Goal: Information Seeking & Learning: Learn about a topic

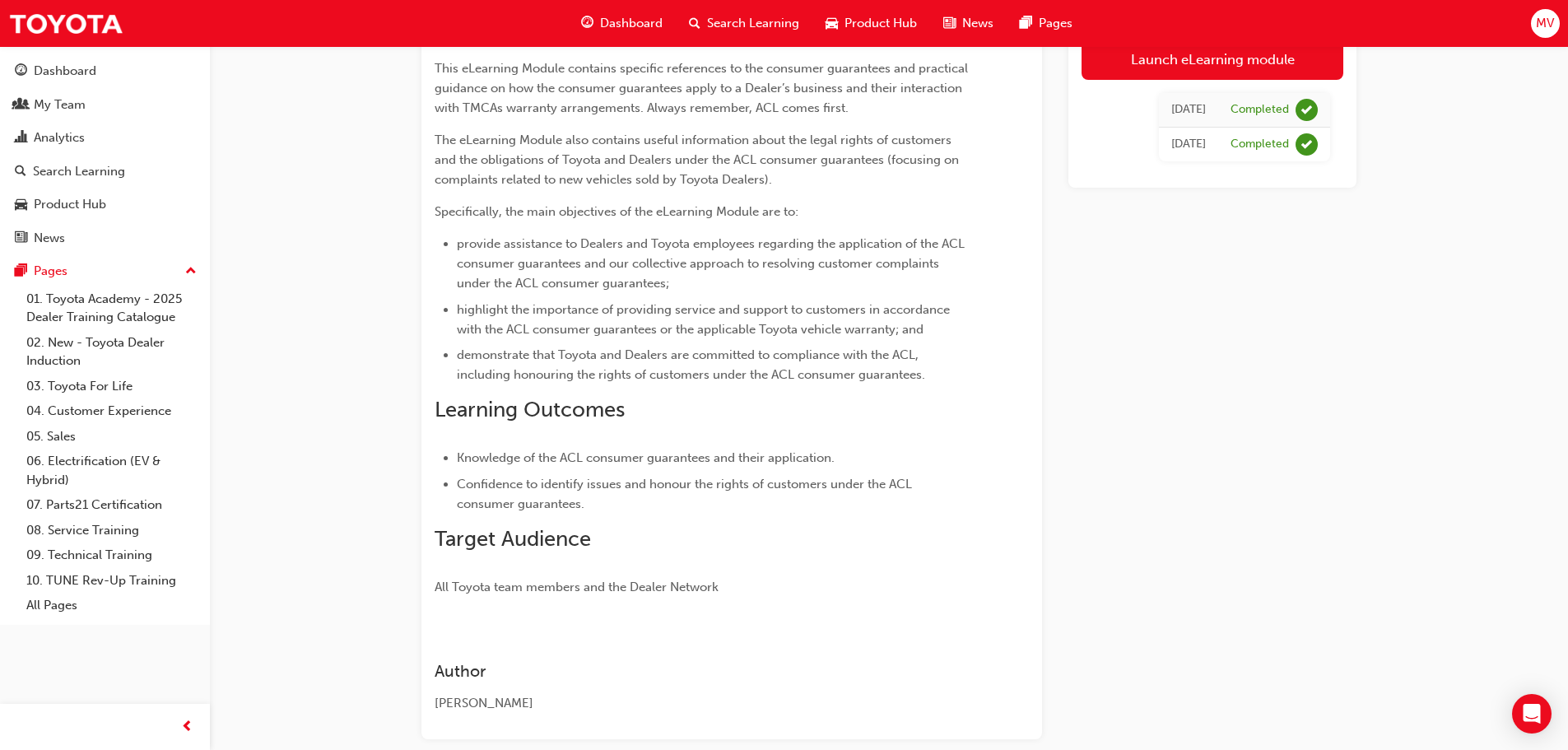
scroll to position [329, 0]
click at [89, 20] on img at bounding box center [66, 24] width 116 height 37
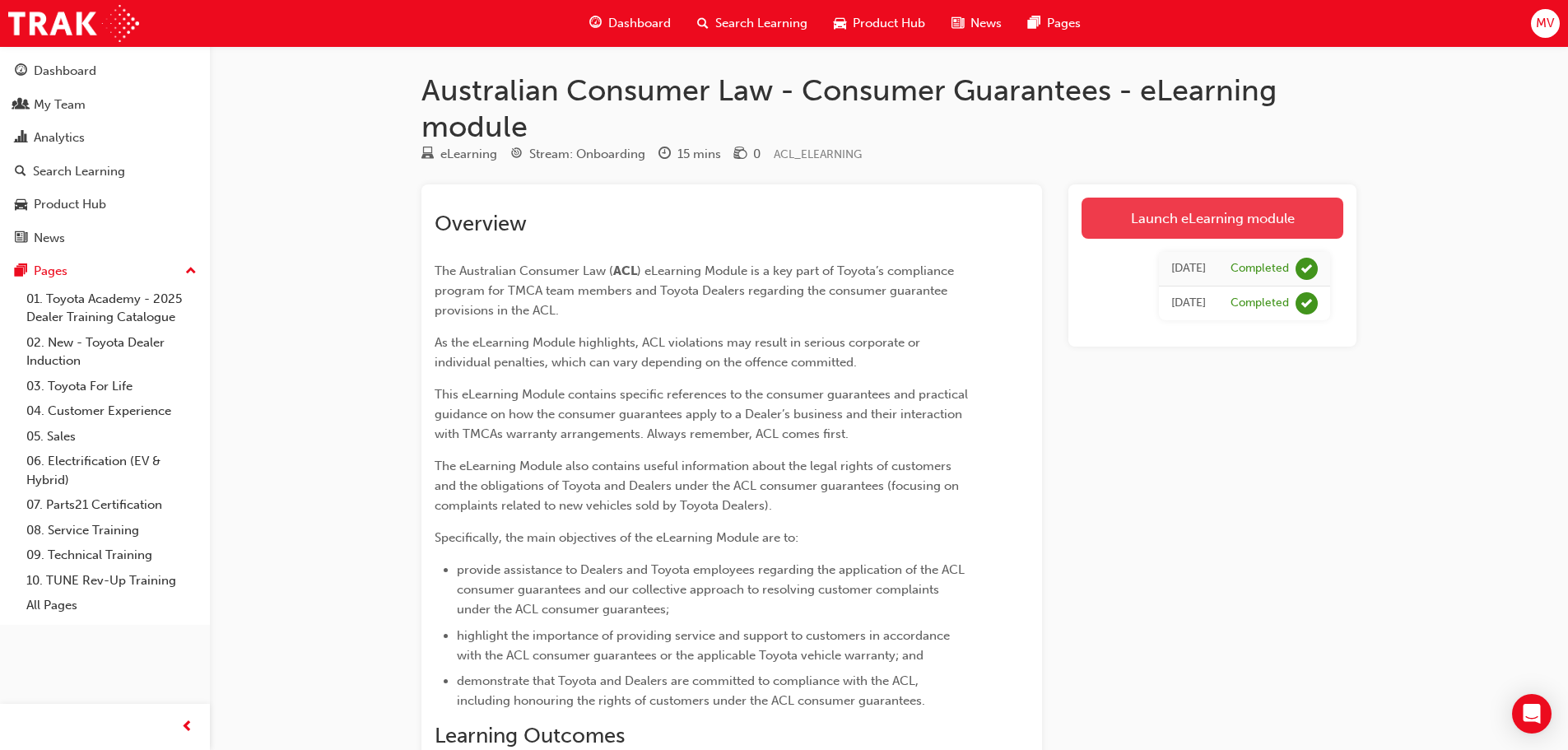
click at [1167, 207] on link "Launch eLearning module" at bounding box center [1213, 218] width 262 height 41
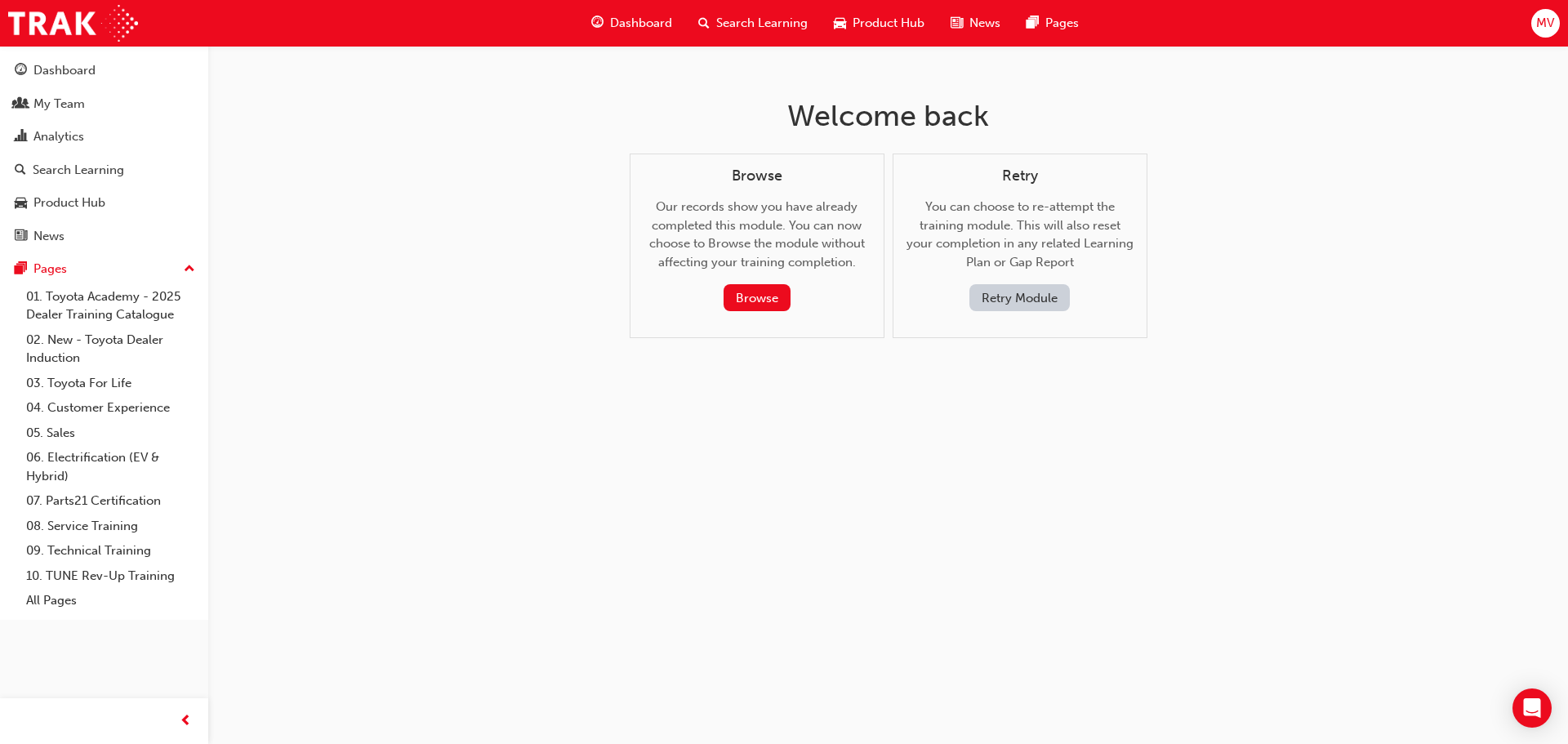
click at [1013, 299] on button "Retry Module" at bounding box center [1019, 298] width 100 height 27
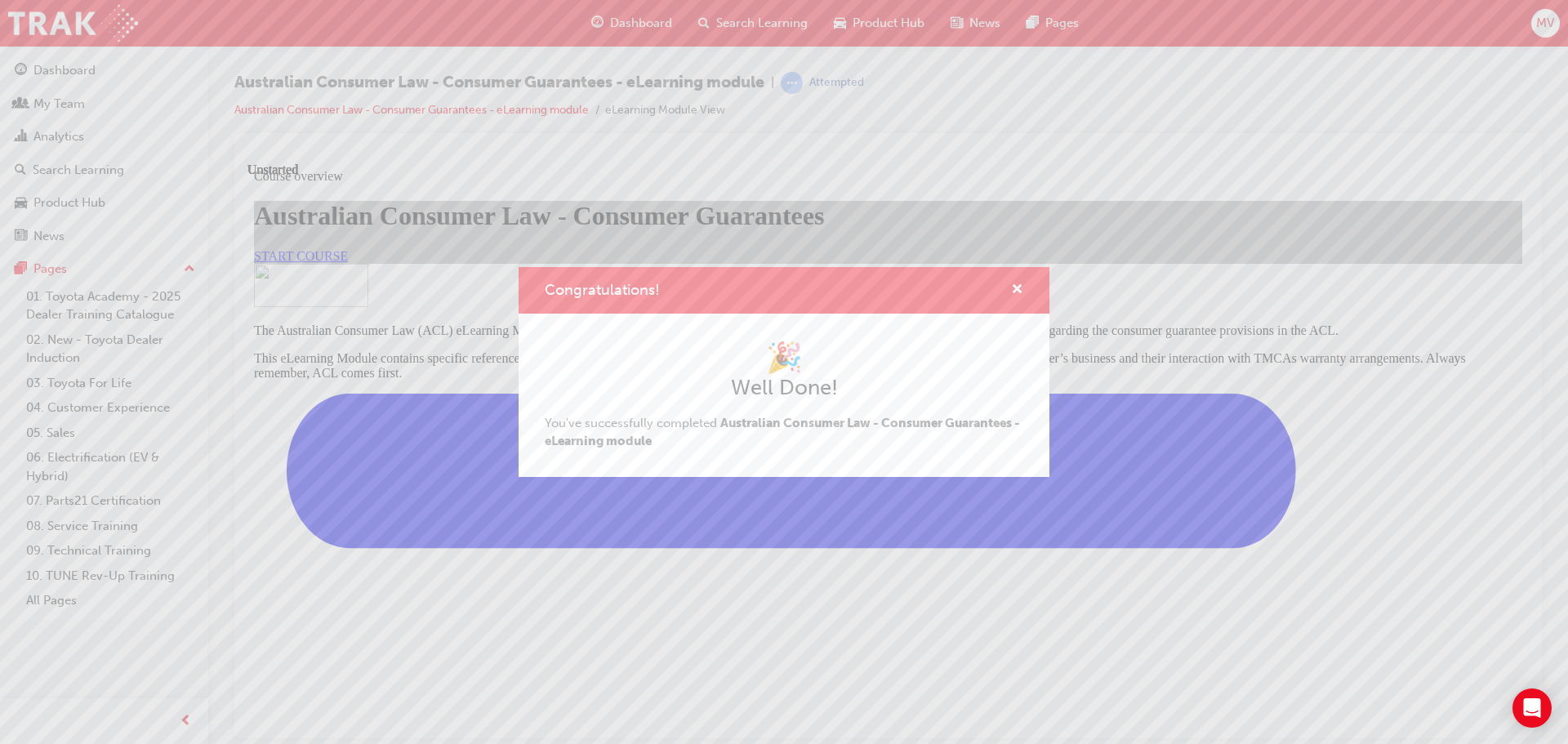
click at [666, 490] on div "Congratulations! 🎉 Well Done! You've successfully completed Australian Consumer…" at bounding box center [784, 372] width 1568 height 744
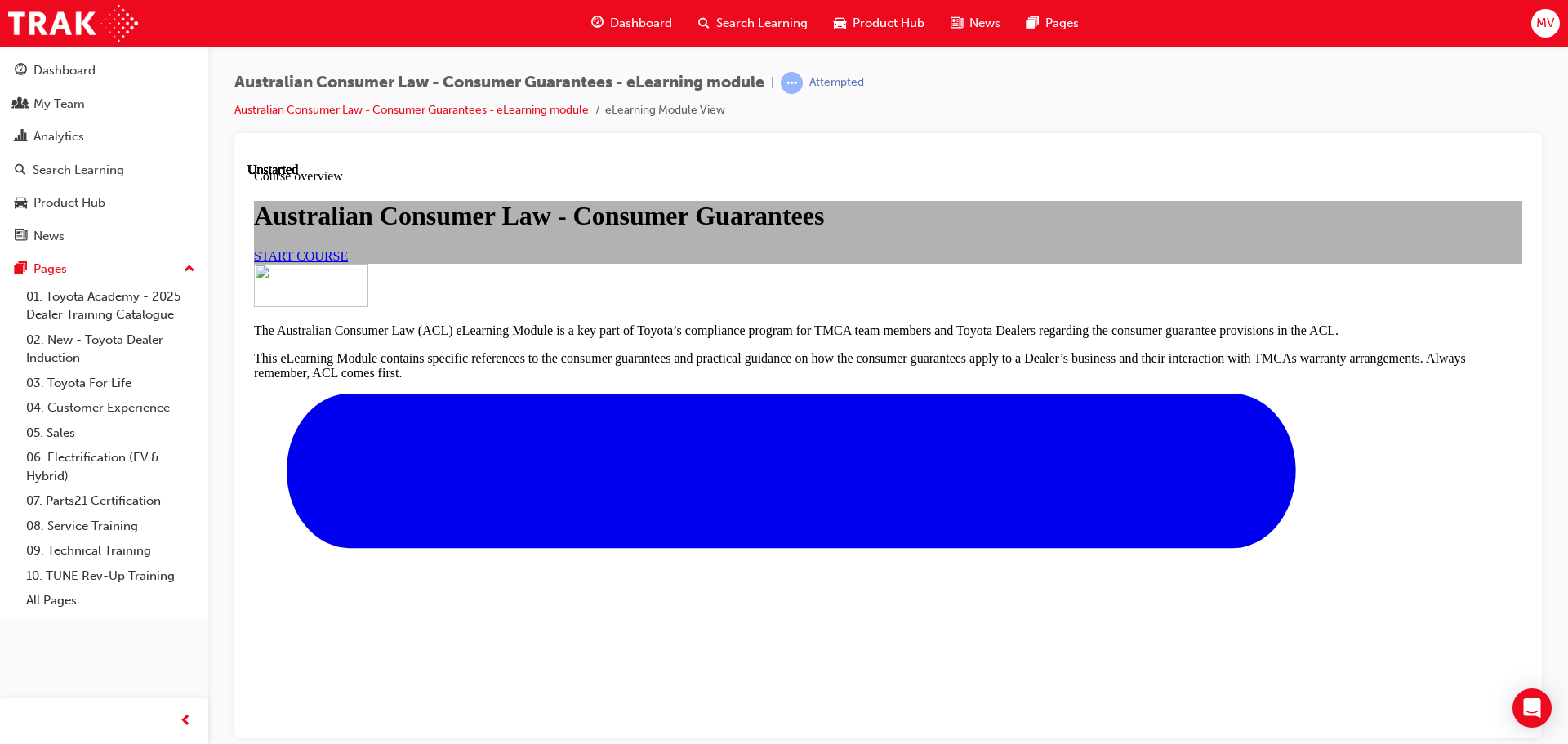
drag, startPoint x: 914, startPoint y: 652, endPoint x: 666, endPoint y: 489, distance: 296.8
click at [348, 262] on span "START COURSE" at bounding box center [300, 255] width 94 height 13
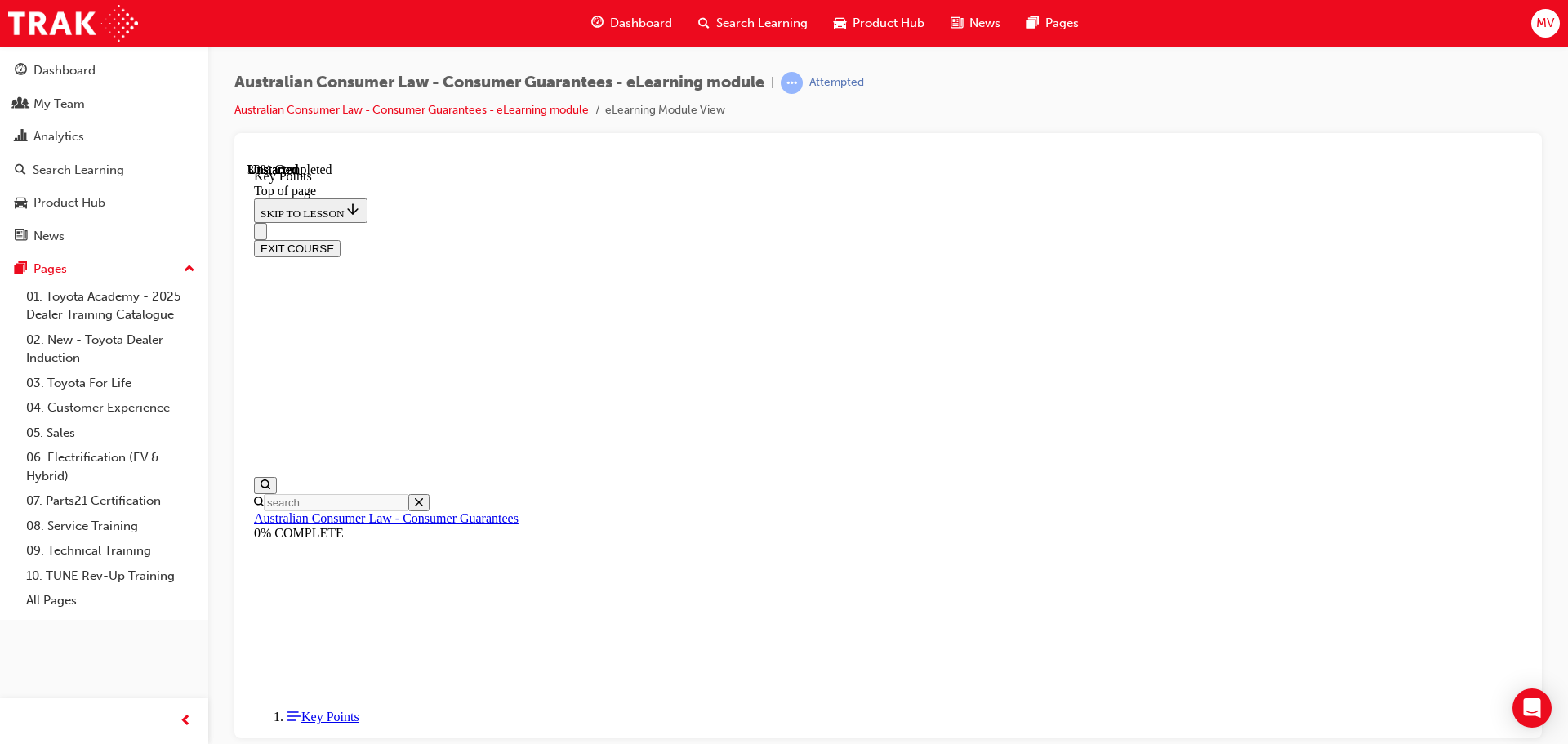
scroll to position [640, 0]
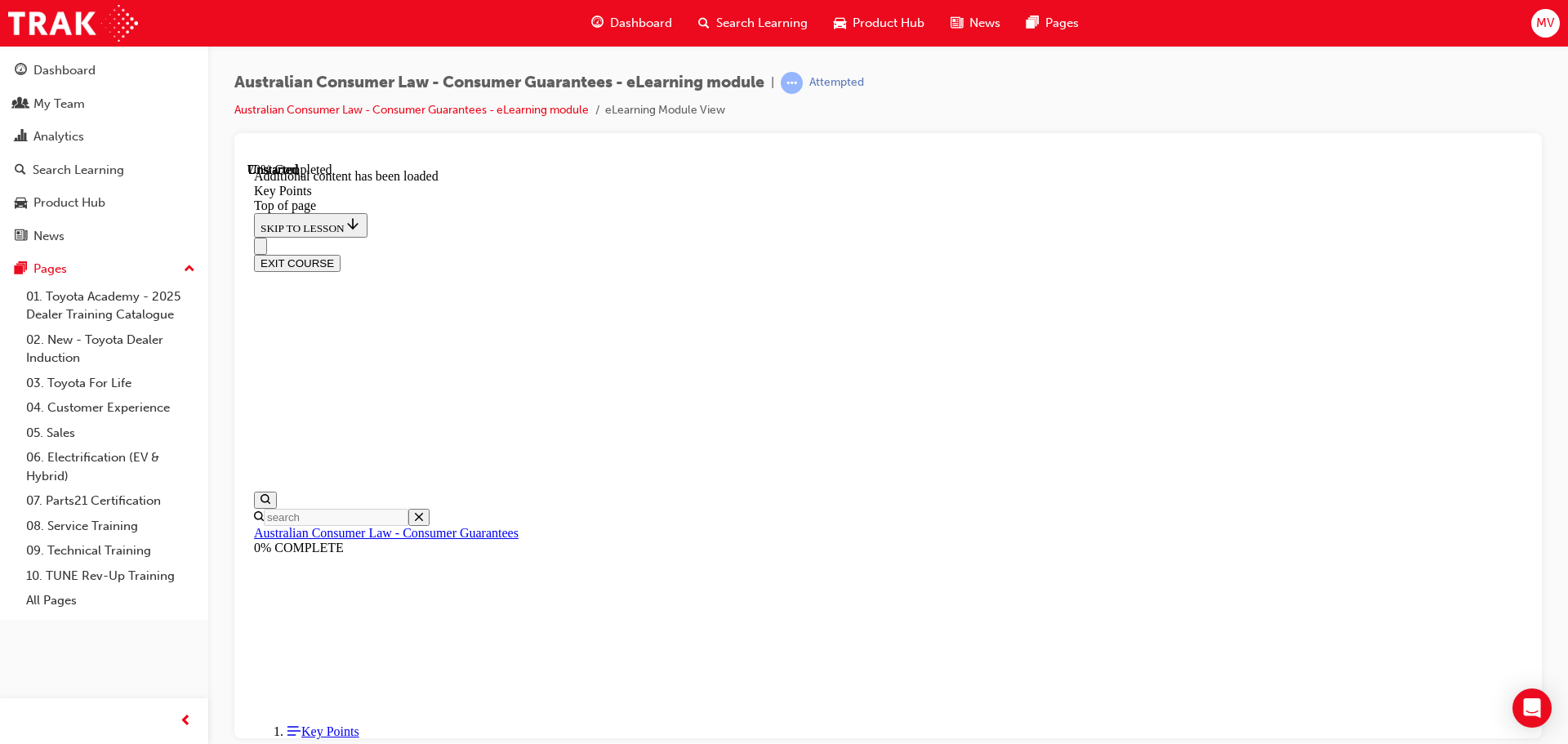
scroll to position [2109, 0]
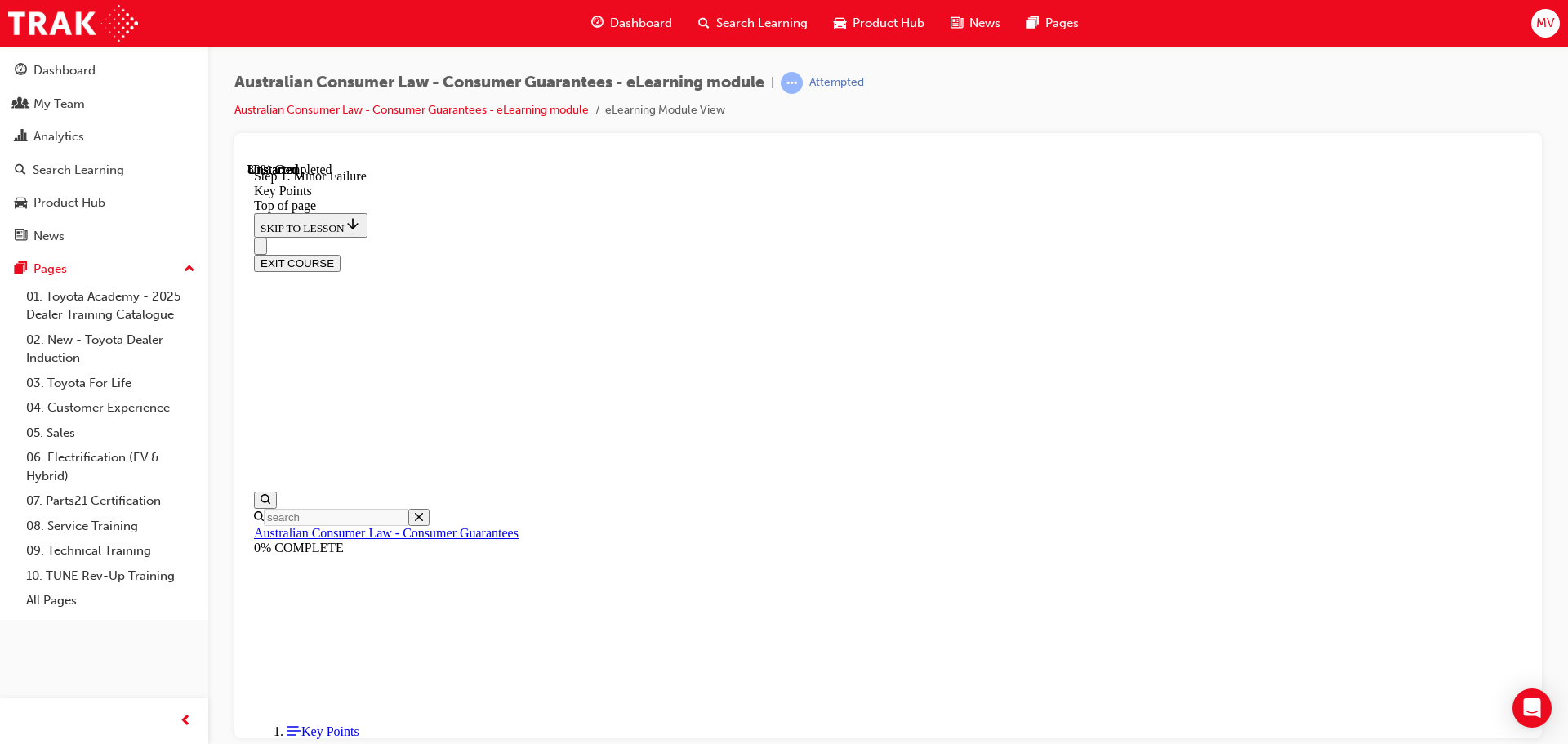
scroll to position [3033, 0]
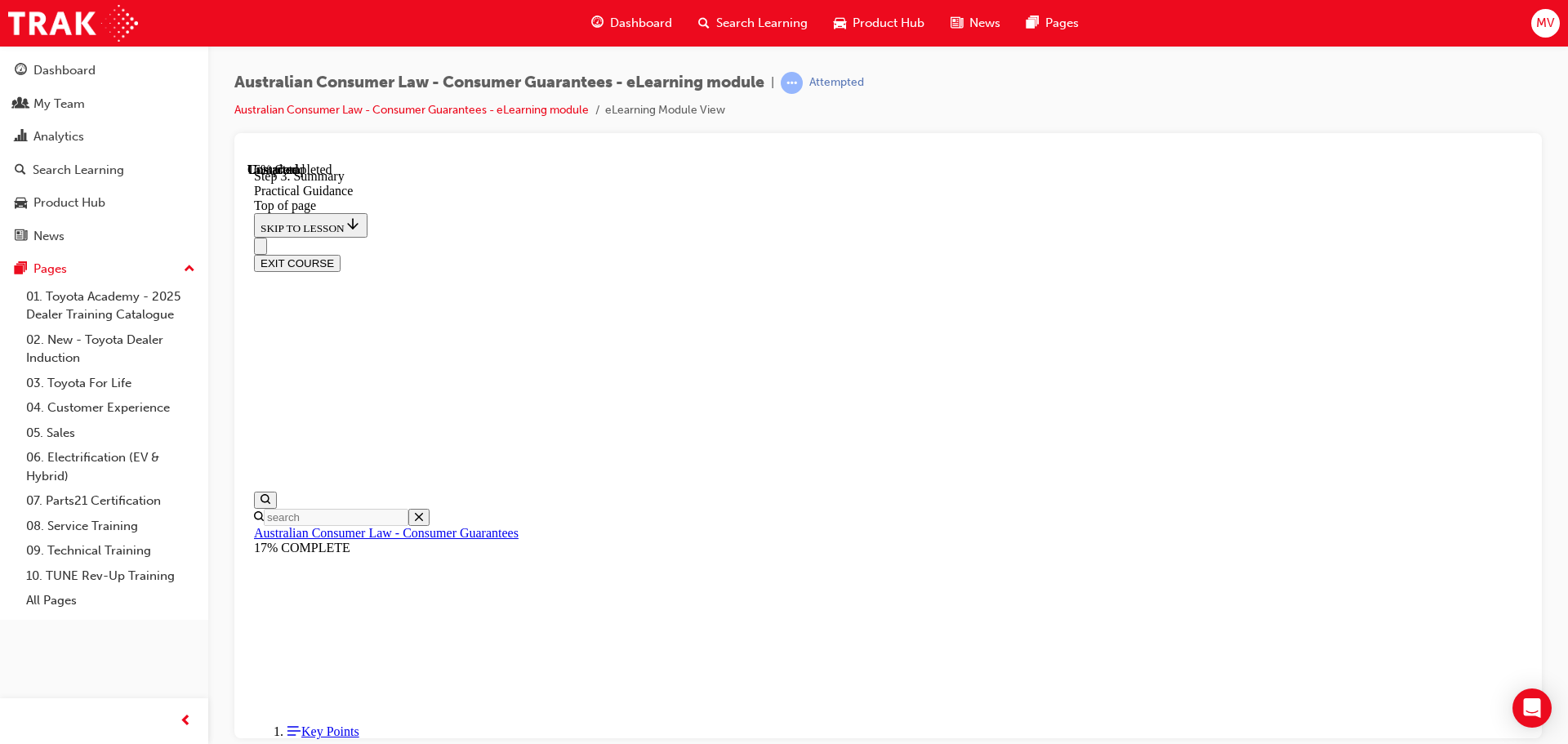
scroll to position [397, 0]
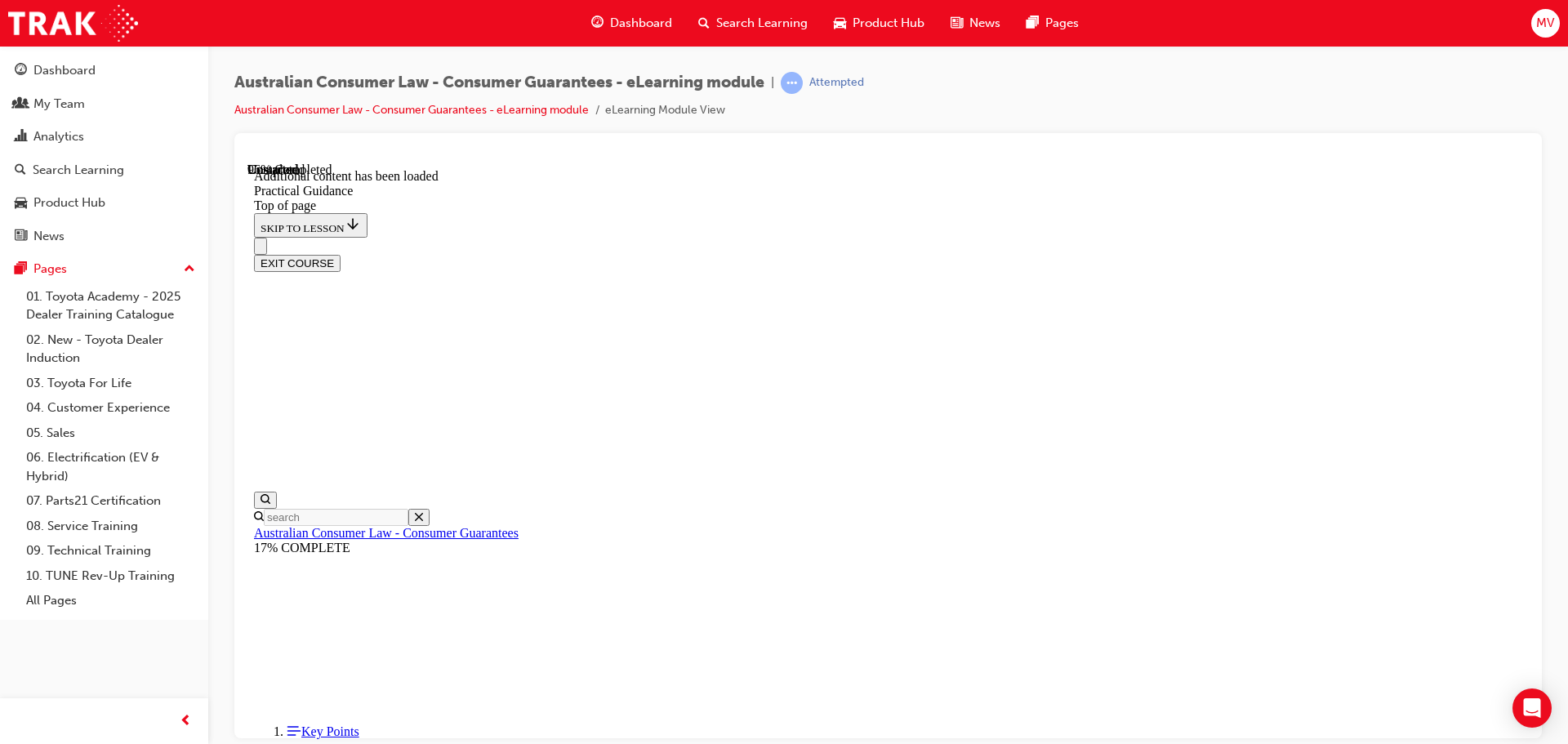
scroll to position [4396, 0]
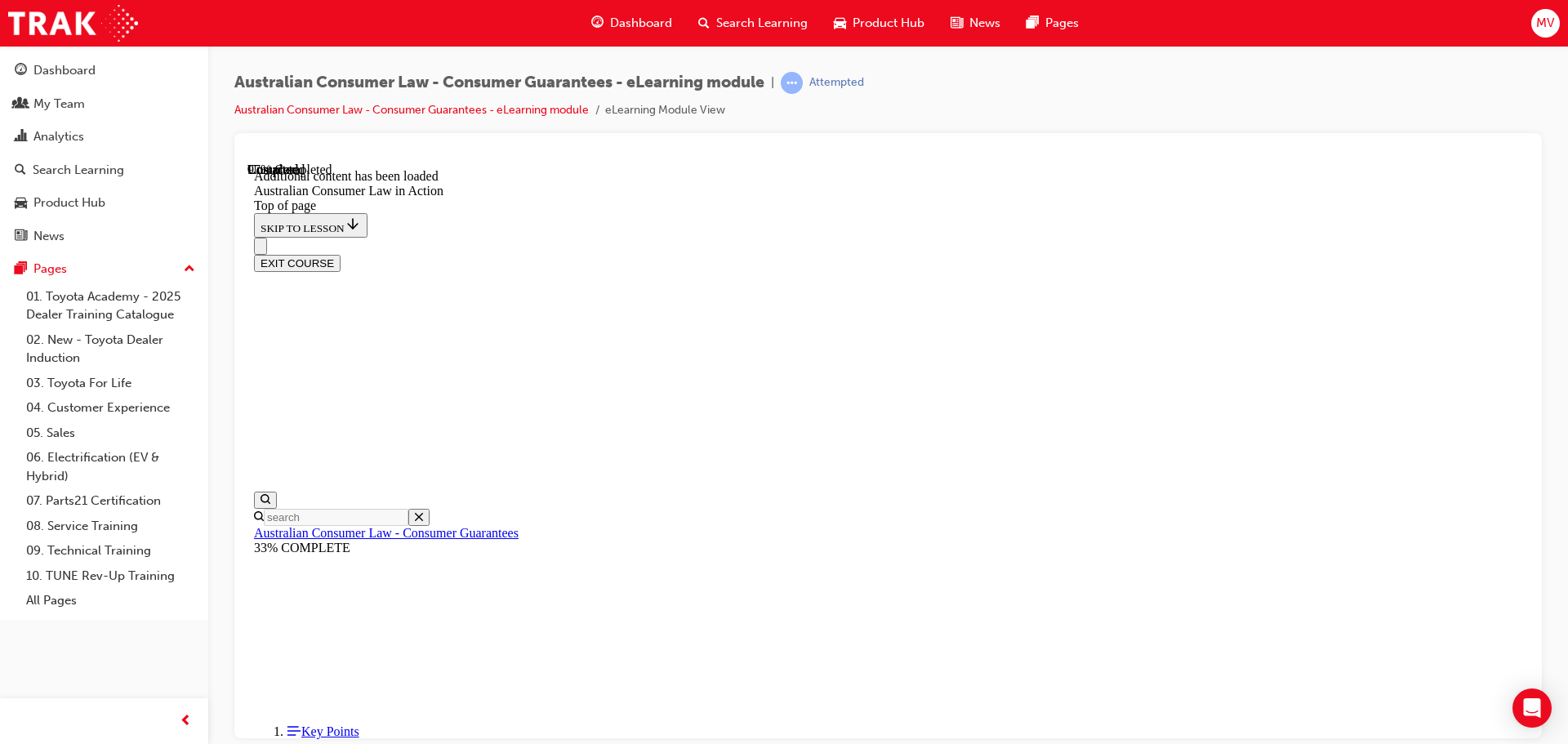
scroll to position [3449, 0]
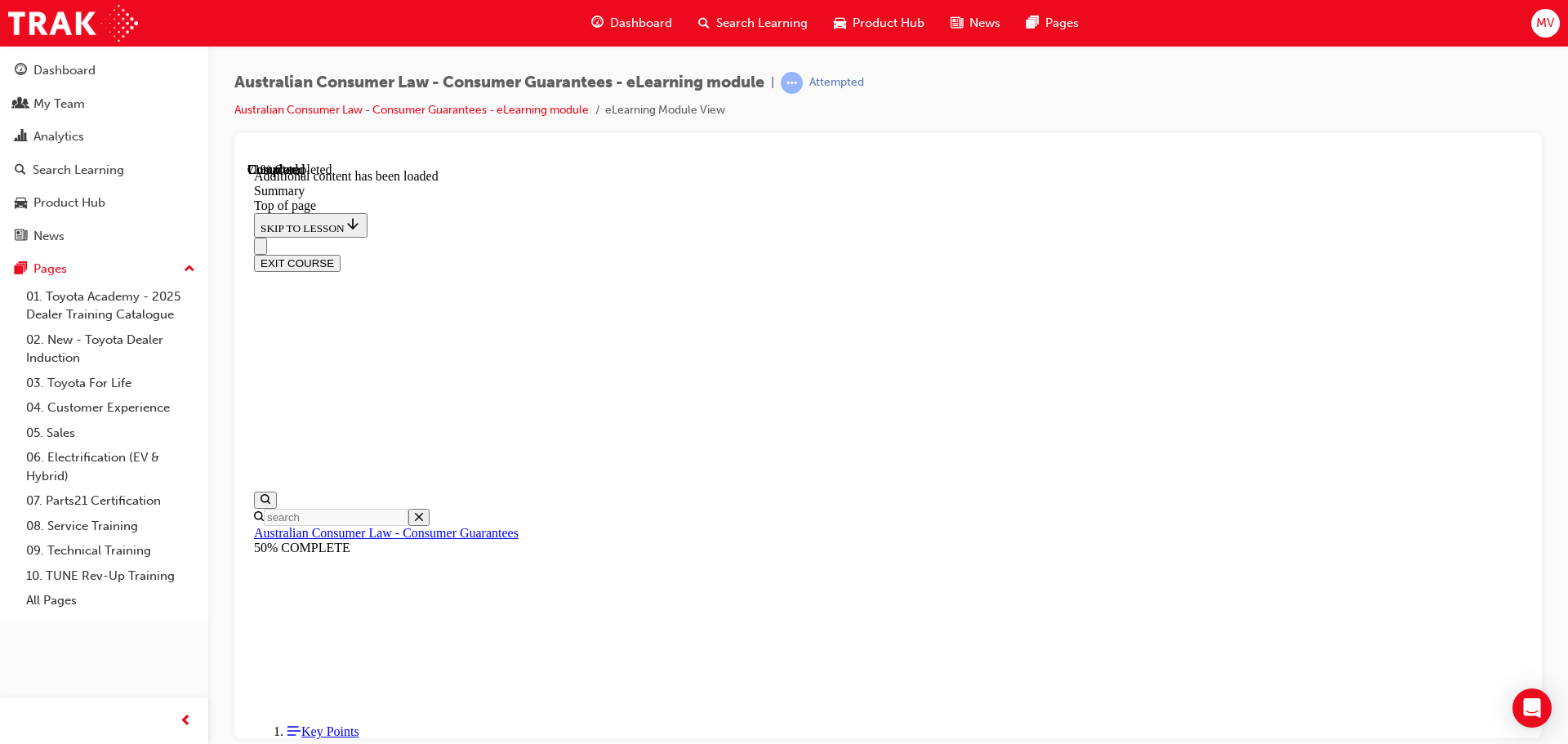
scroll to position [1426, 0]
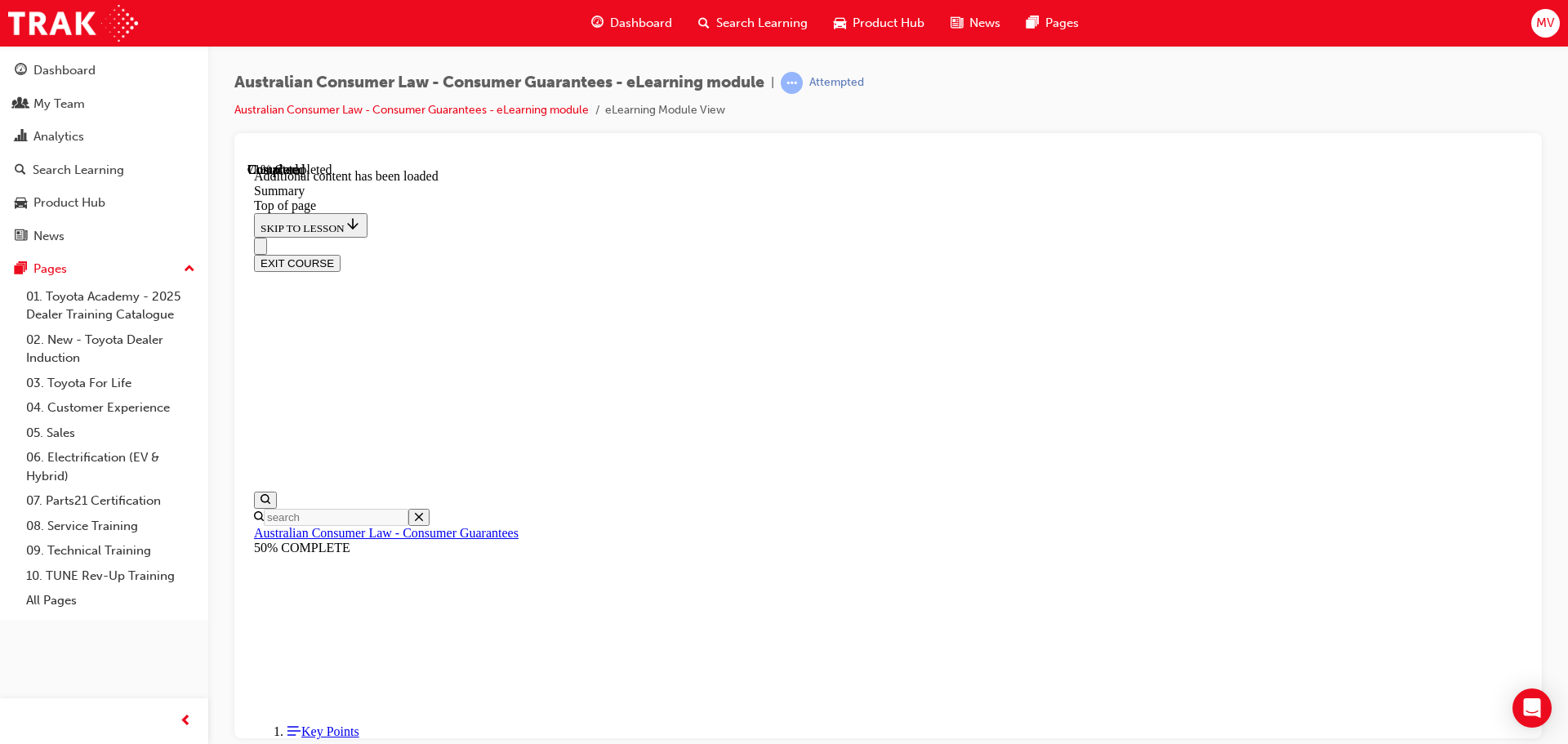
scroll to position [70, 0]
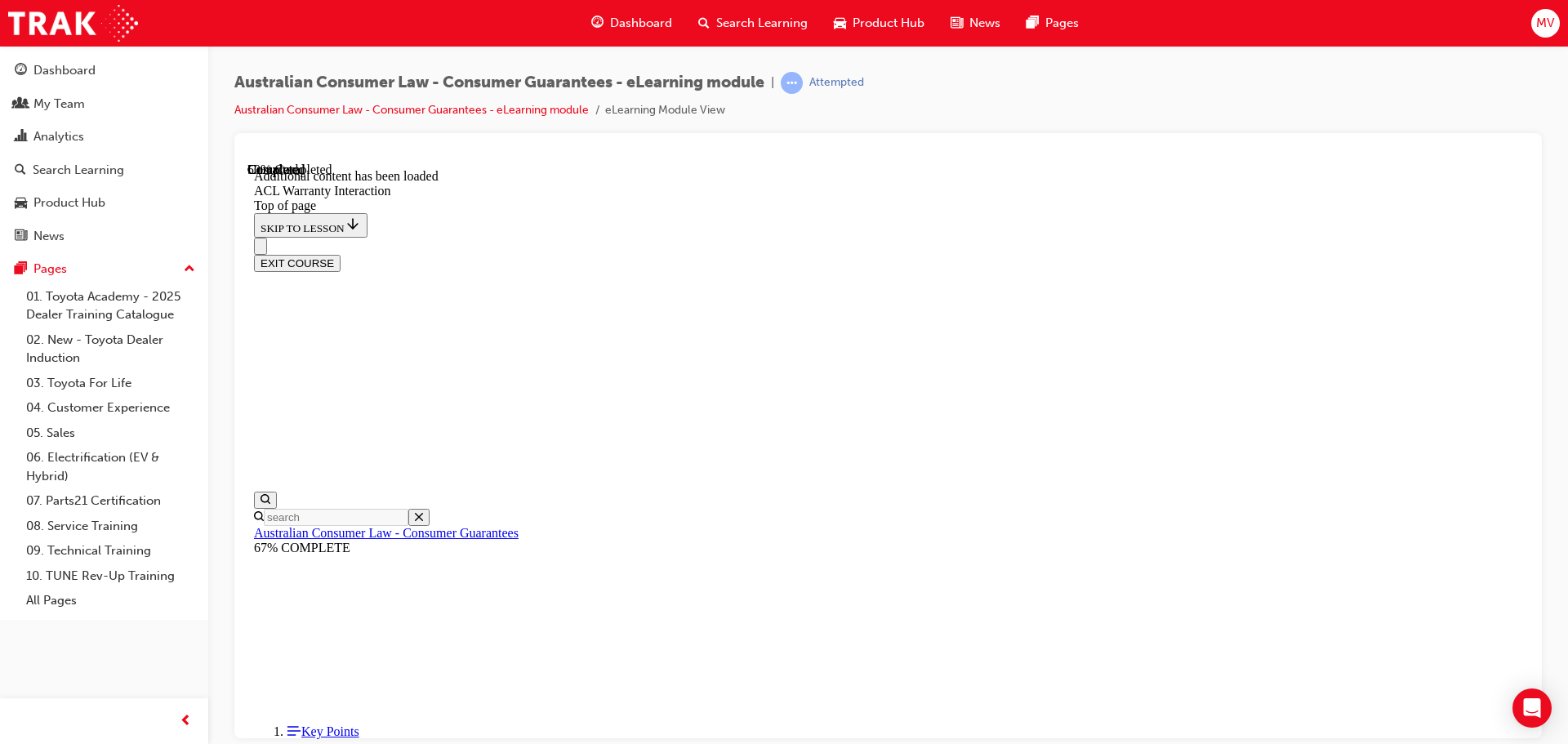
scroll to position [1000, 0]
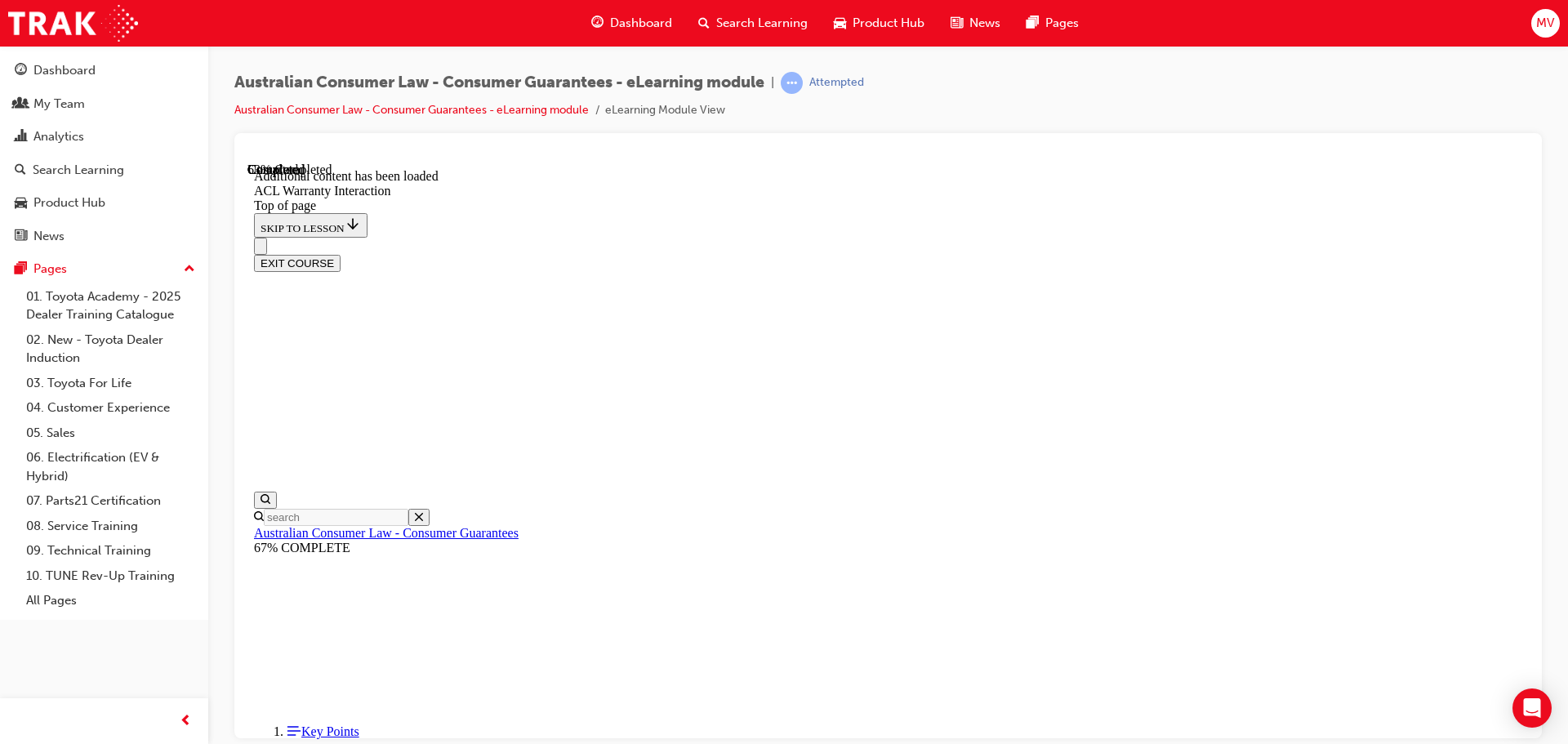
click at [341, 254] on button "EXIT COURSE" at bounding box center [297, 262] width 87 height 17
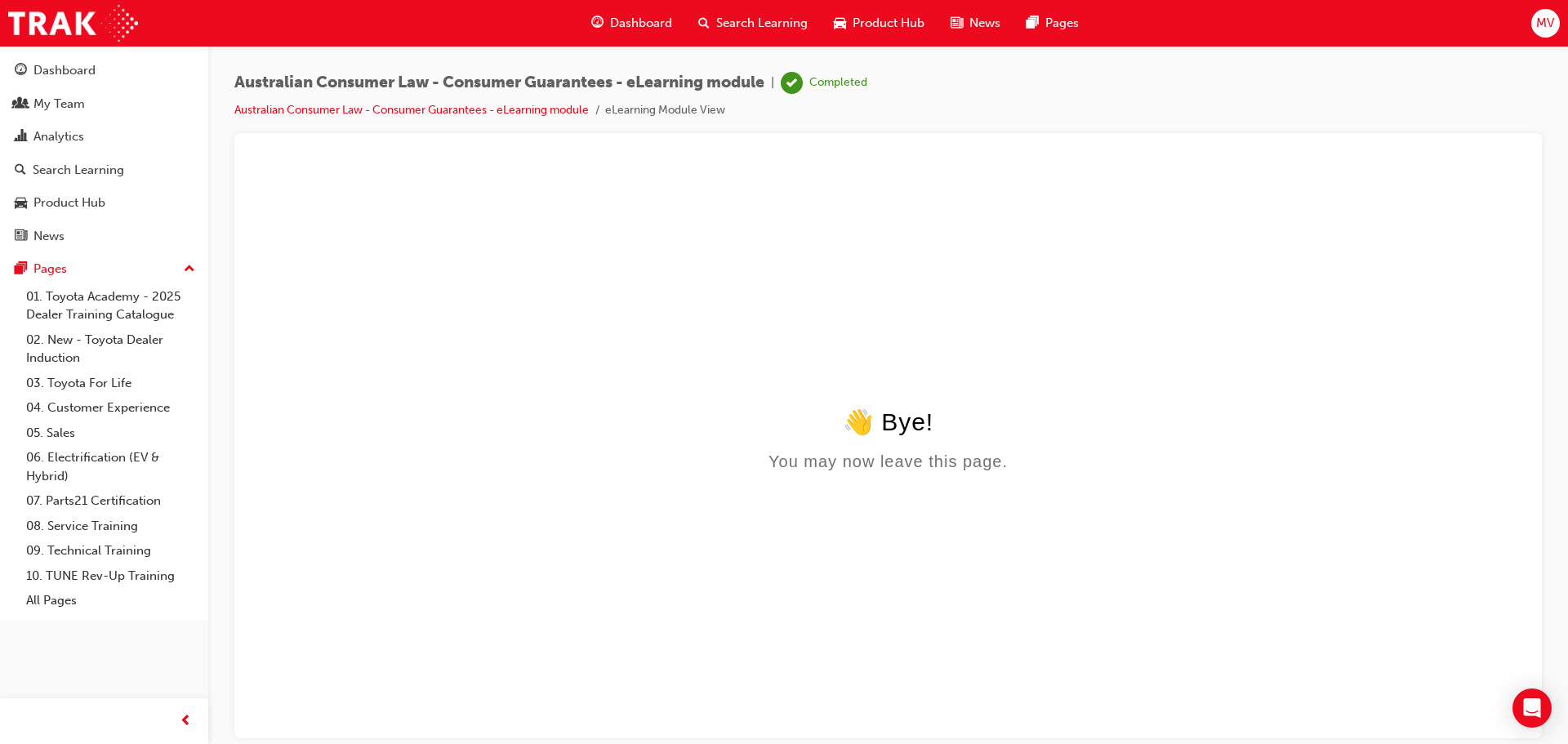
scroll to position [0, 0]
